Goal: Check status: Check status

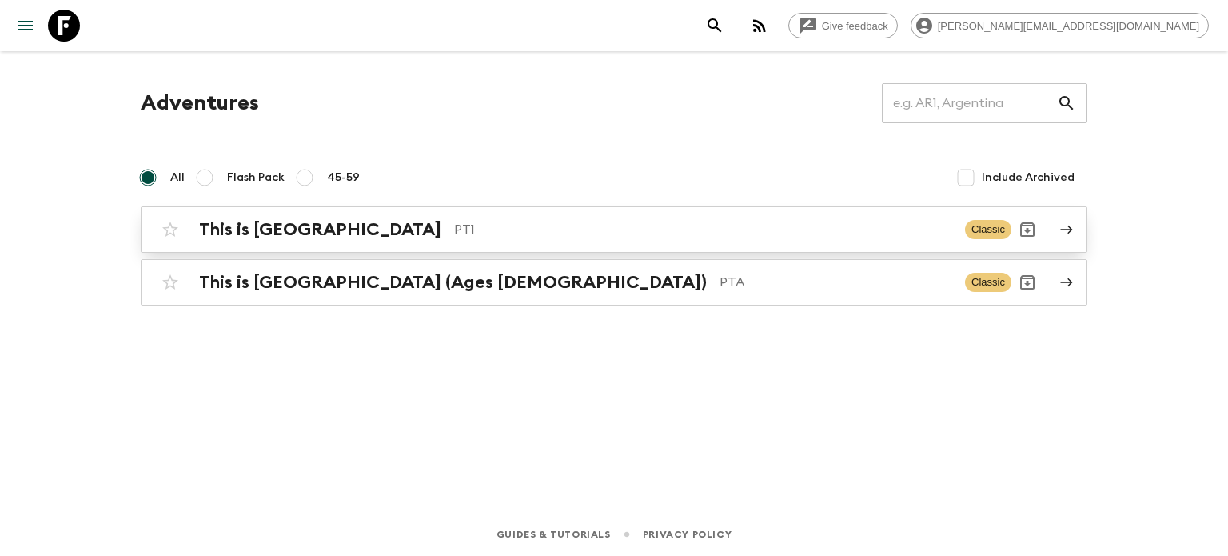
click at [326, 234] on div "This is Portugal PT1" at bounding box center [575, 229] width 753 height 21
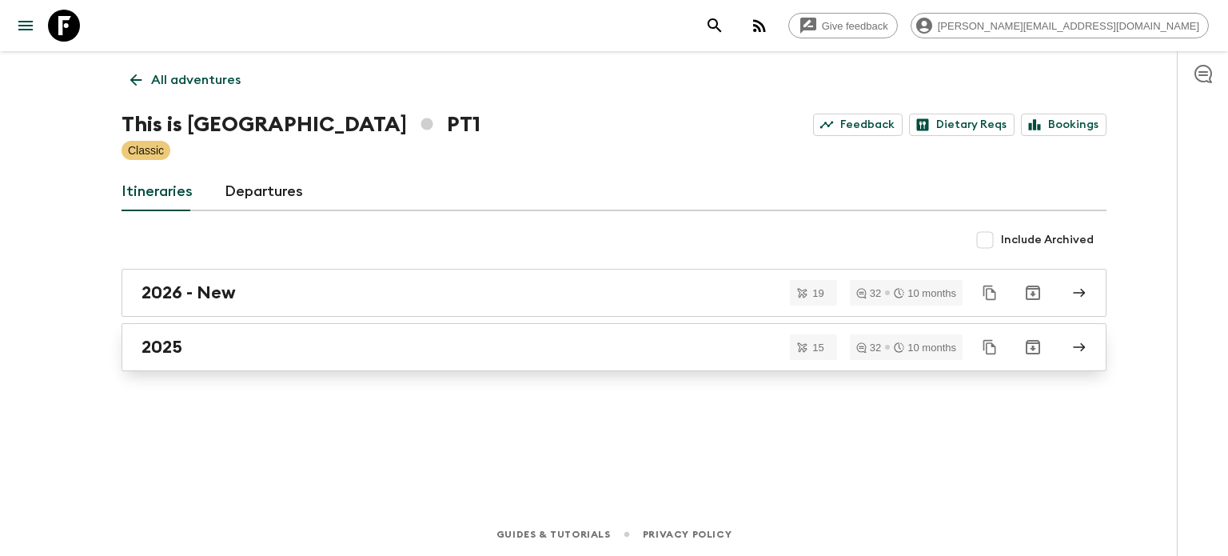
click at [406, 333] on link "2025" at bounding box center [614, 347] width 985 height 48
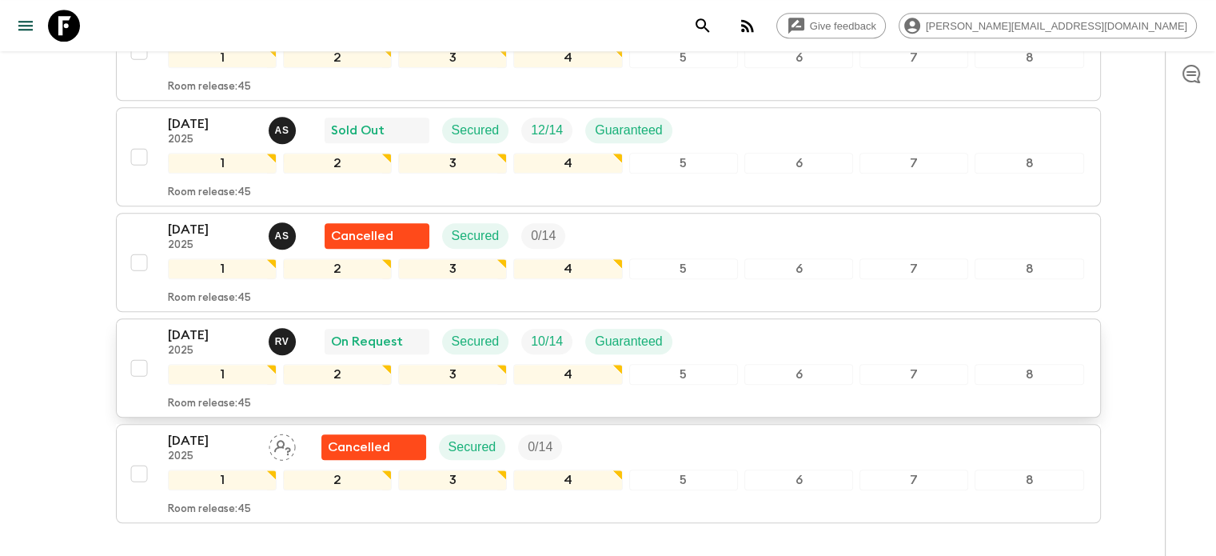
scroll to position [1468, 0]
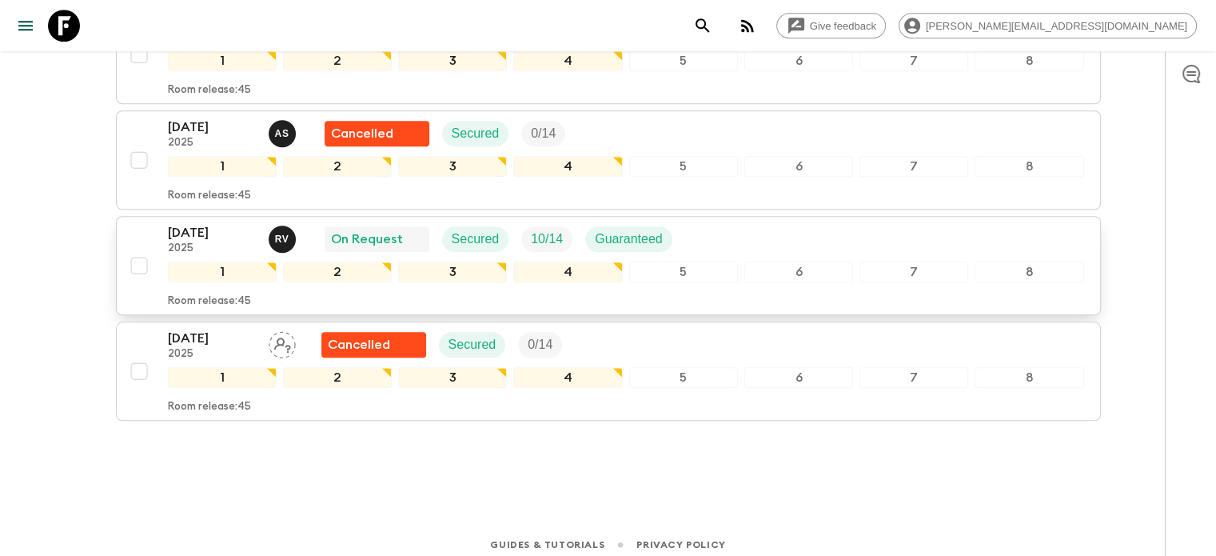
click at [724, 245] on div "[DATE] 2025 R V On Request Secured 10 / 14 Guaranteed" at bounding box center [626, 239] width 916 height 32
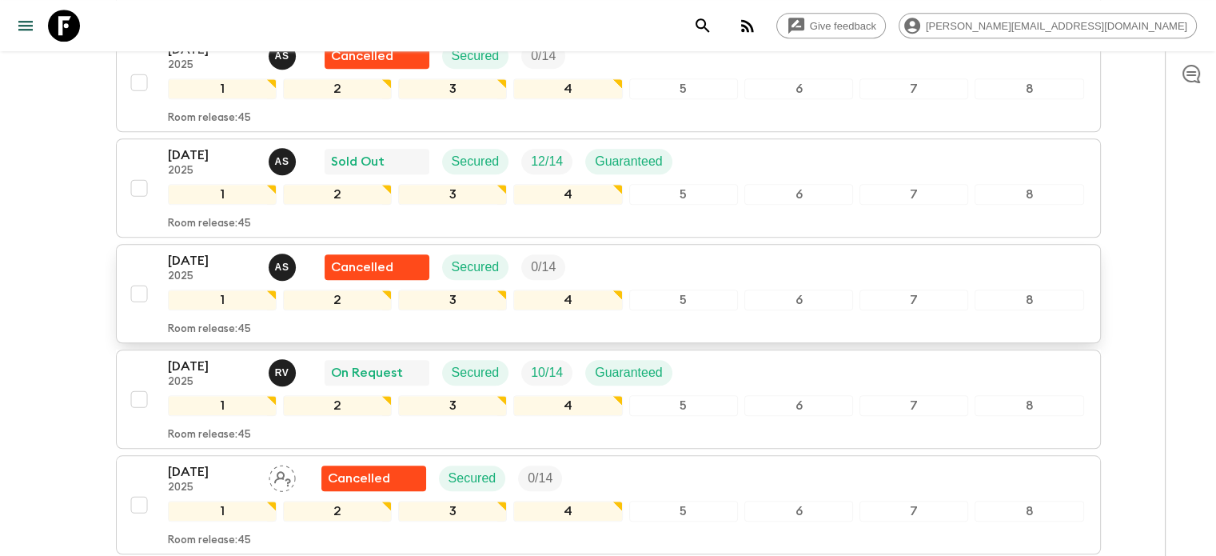
scroll to position [1468, 0]
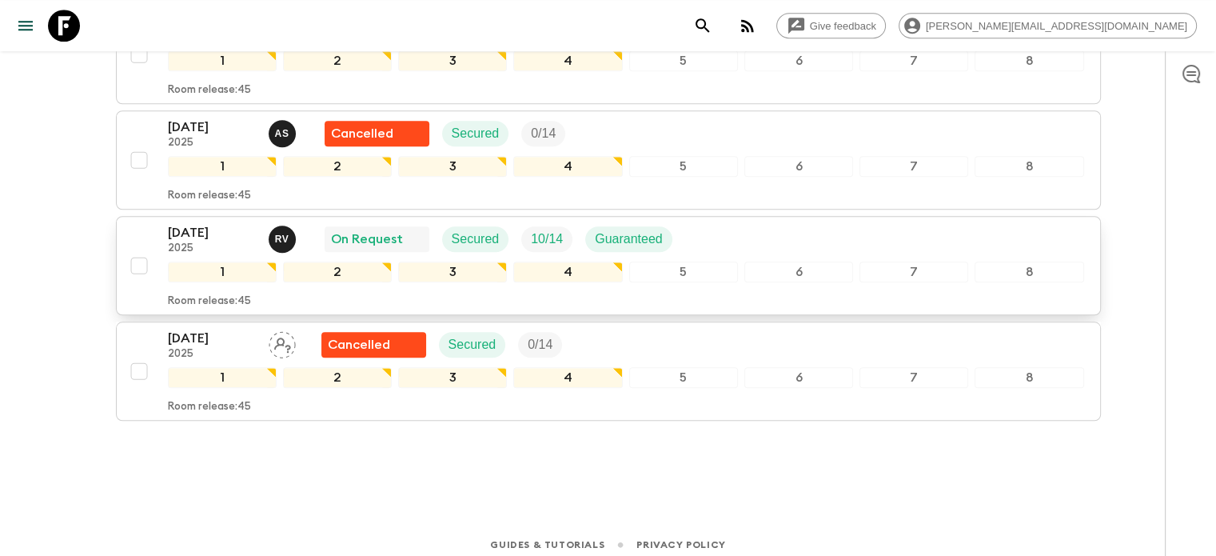
click at [755, 246] on div "[DATE] 2025 R V On Request Secured 10 / 14 Guaranteed 1 2 3 4 5 6 7 8 Room rele…" at bounding box center [626, 265] width 916 height 85
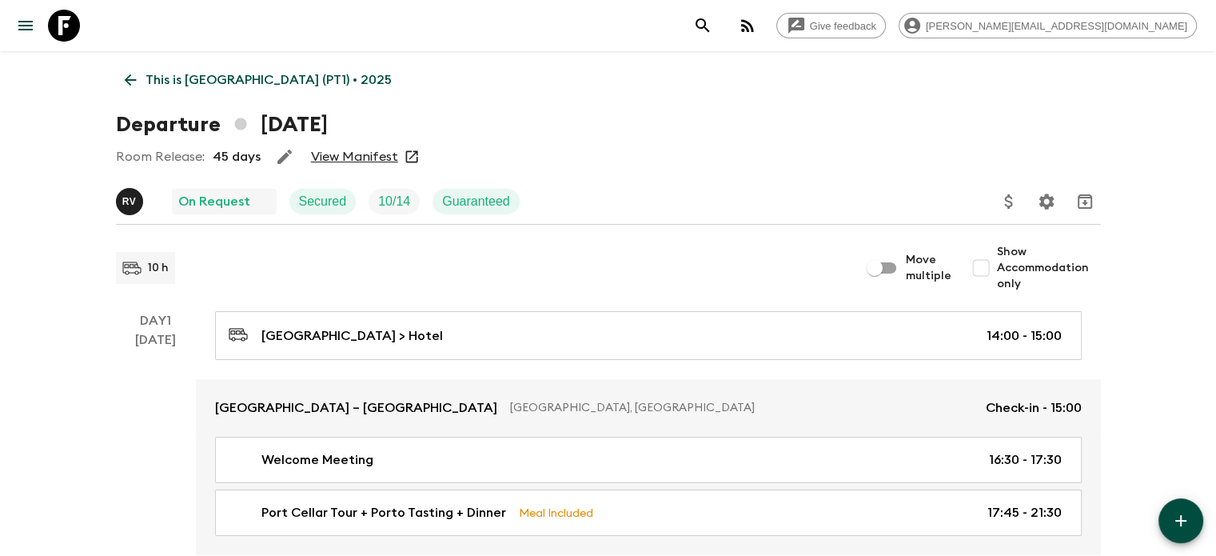
click at [366, 159] on link "View Manifest" at bounding box center [354, 157] width 87 height 16
